Goal: Transaction & Acquisition: Purchase product/service

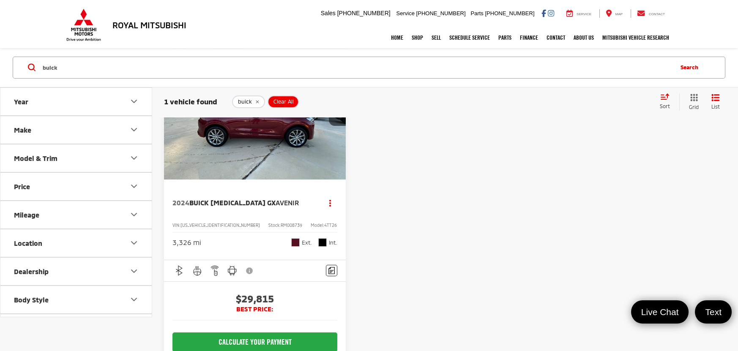
scroll to position [106, 0]
click at [425, 69] on input "buick" at bounding box center [357, 67] width 630 height 20
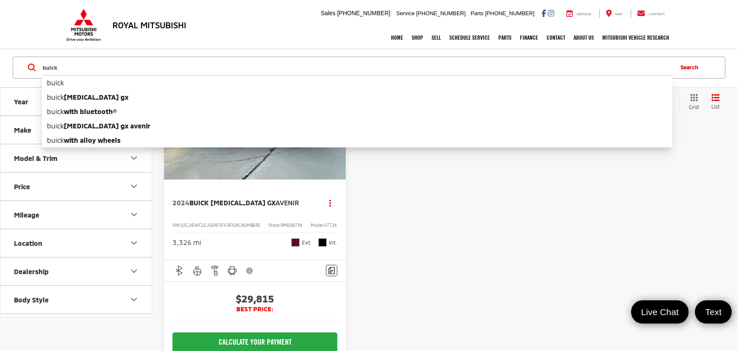
click at [425, 69] on input "buick" at bounding box center [357, 67] width 630 height 20
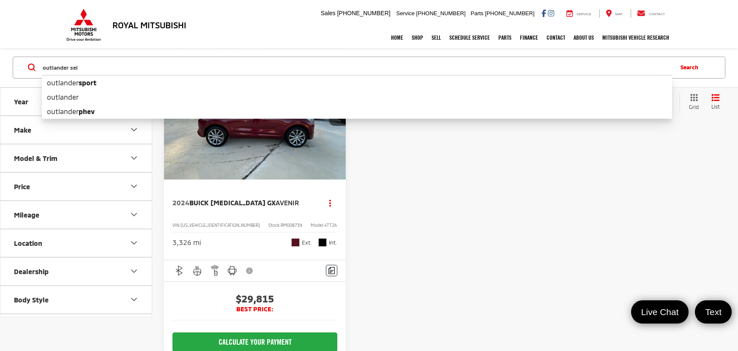
type input "outlander sel"
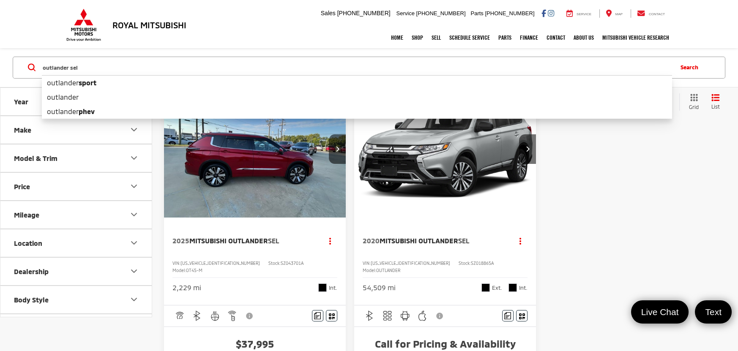
scroll to position [106, 0]
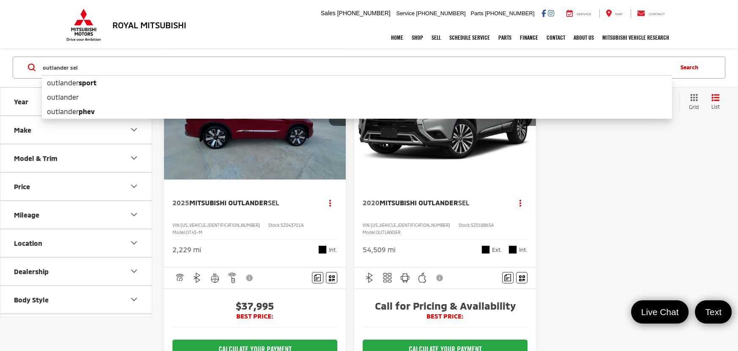
click at [253, 166] on img "2025 Mitsubishi Outlander SEL 0" at bounding box center [254, 111] width 183 height 137
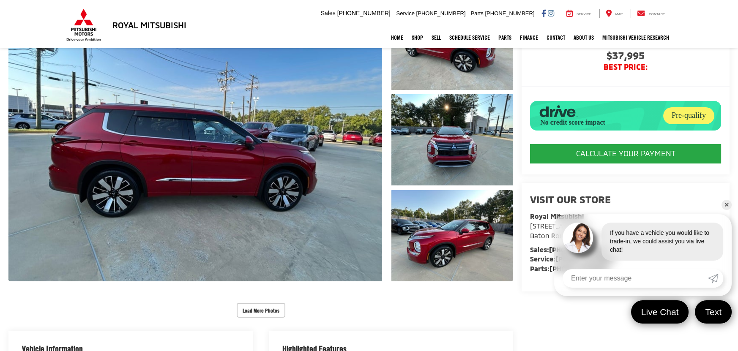
click at [727, 205] on link "✕" at bounding box center [726, 205] width 10 height 10
